Goal: Use online tool/utility: Utilize a website feature to perform a specific function

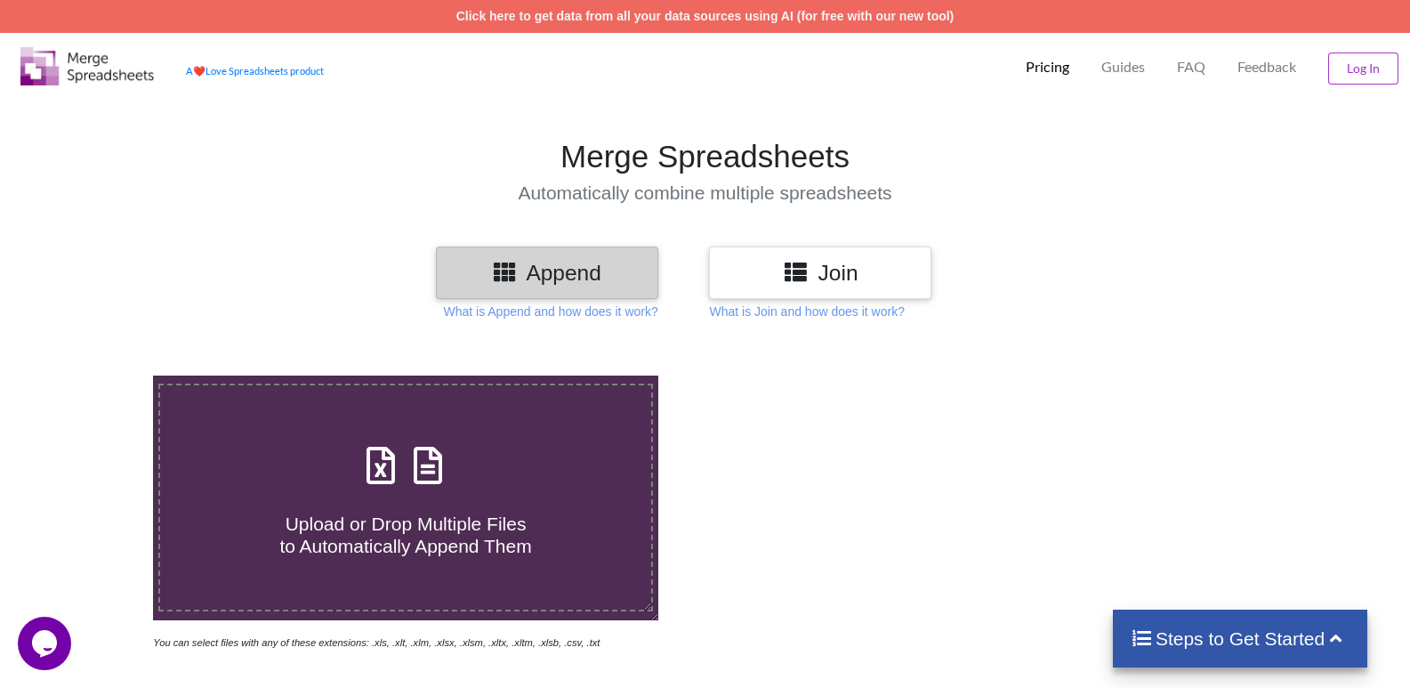
scroll to position [267, 0]
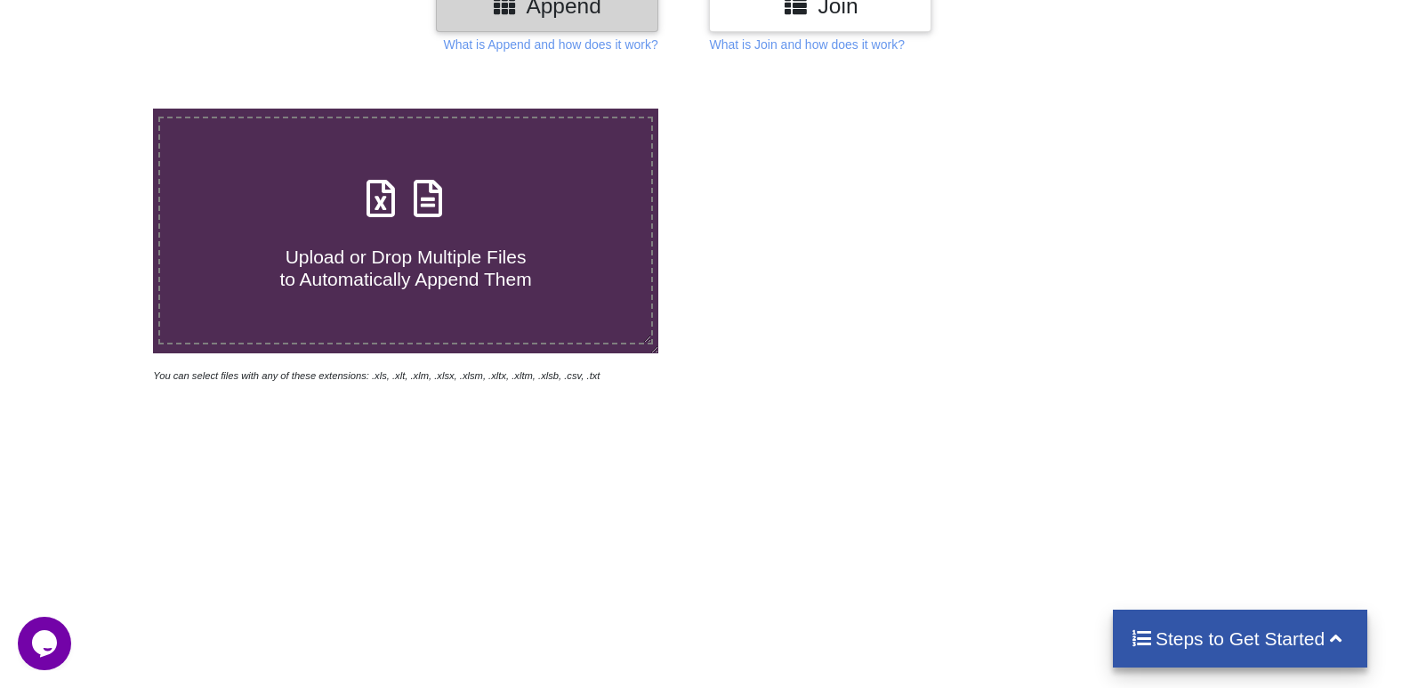
click at [483, 253] on span "Upload or Drop Multiple Files to Automatically Append Them" at bounding box center [405, 267] width 252 height 43
click at [98, 109] on input "Upload or Drop Multiple Files to Automatically Append Them" at bounding box center [98, 109] width 0 height 0
type input "C:\fakepath\f8a17ff7218b4353b34042c6bd60bb73_运单最后状态-最后状态查询-20250930112075.xlsx"
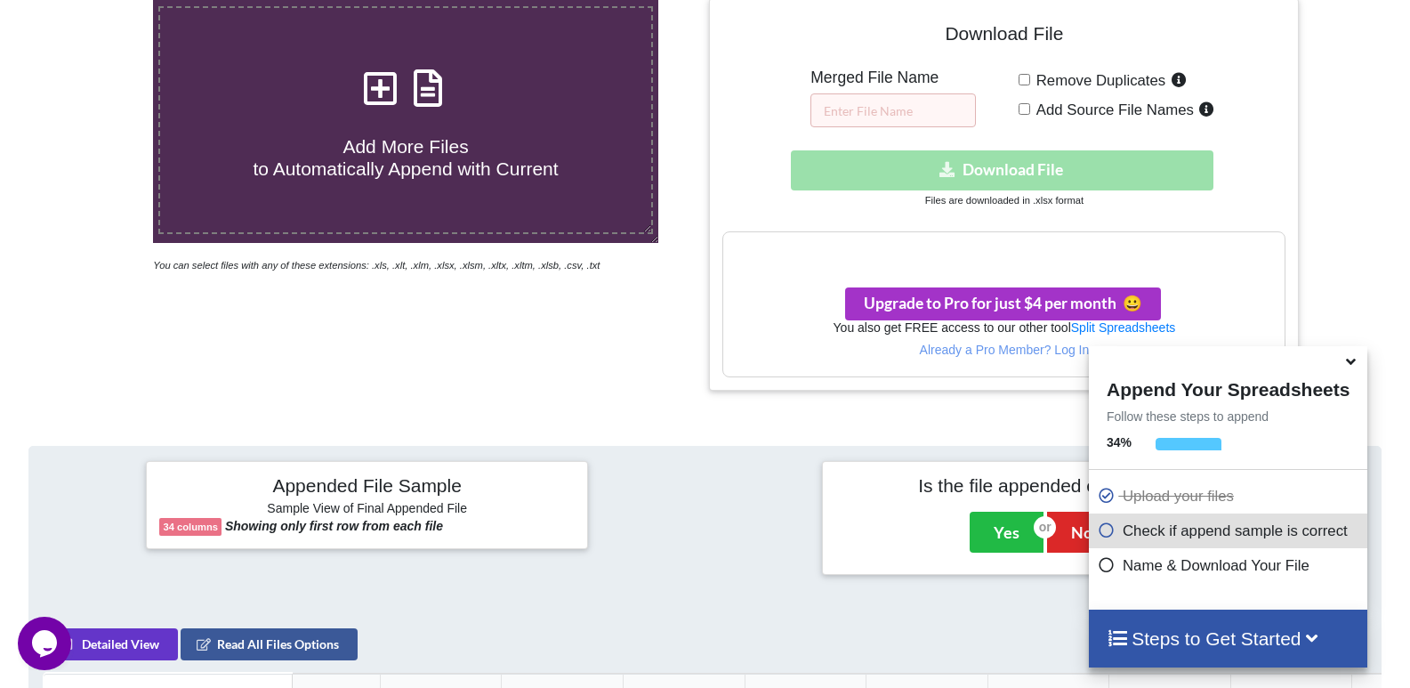
scroll to position [644, 0]
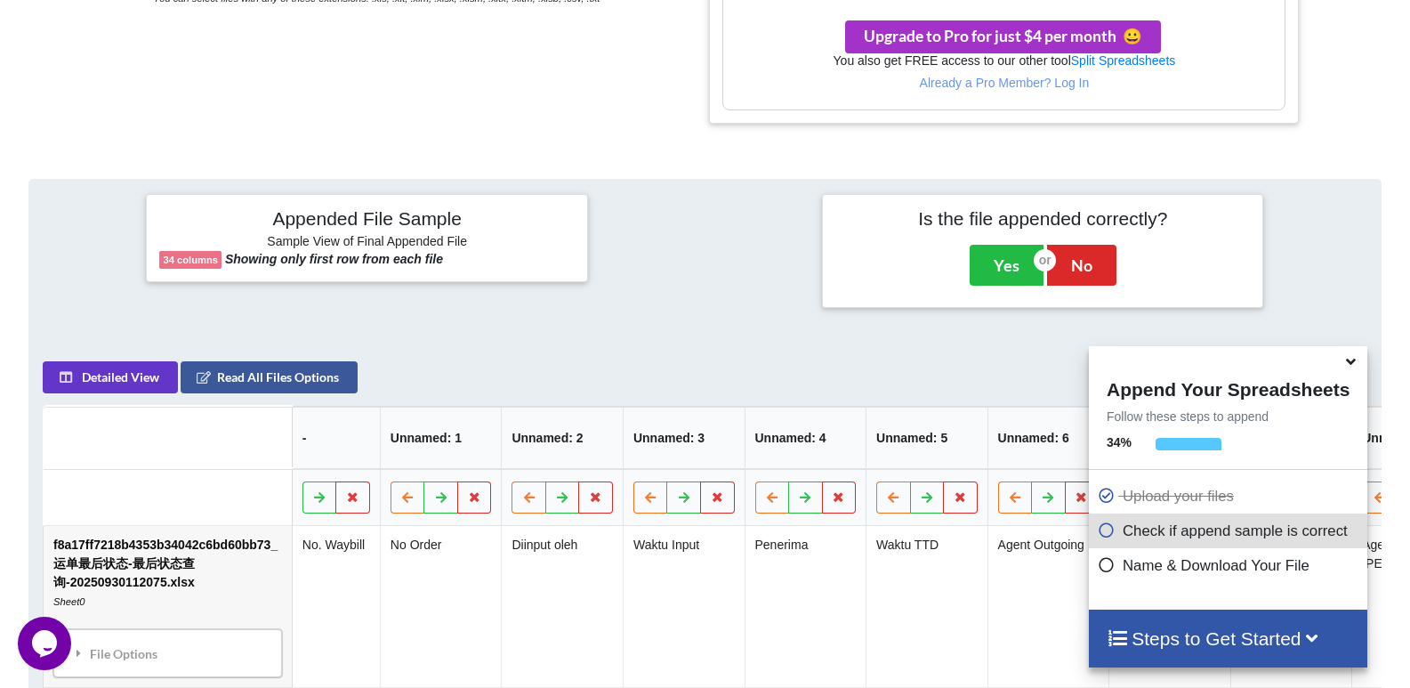
click at [1352, 363] on icon at bounding box center [1351, 359] width 19 height 16
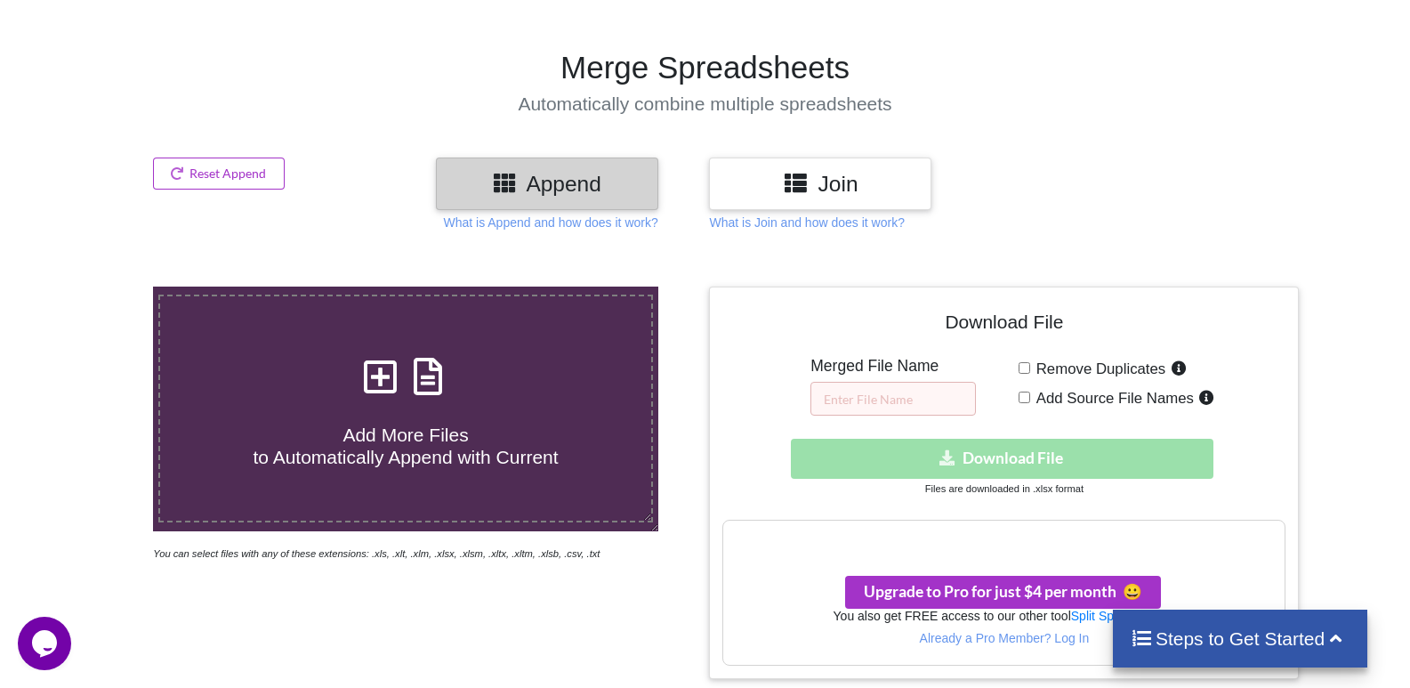
scroll to position [178, 0]
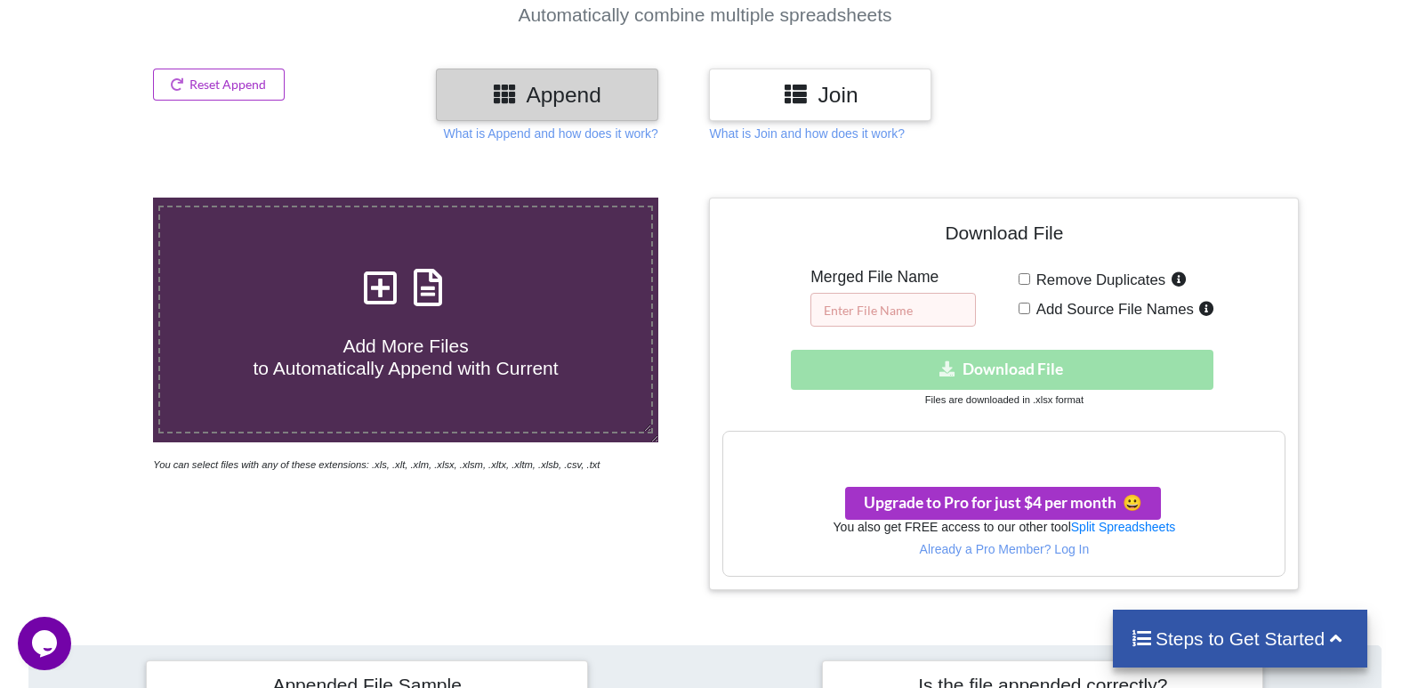
click at [927, 312] on input "text" at bounding box center [894, 310] width 166 height 34
type input "X"
click at [988, 332] on div "Download File Merged File Name X Remove Duplicates Add Source File Names Downlo…" at bounding box center [1004, 394] width 563 height 366
click at [1005, 353] on div "Download hidden Download File" at bounding box center [1004, 370] width 563 height 40
click at [1004, 449] on h3 "Your files are more than 1 MB" at bounding box center [1003, 450] width 561 height 20
